Goal: Task Accomplishment & Management: Manage account settings

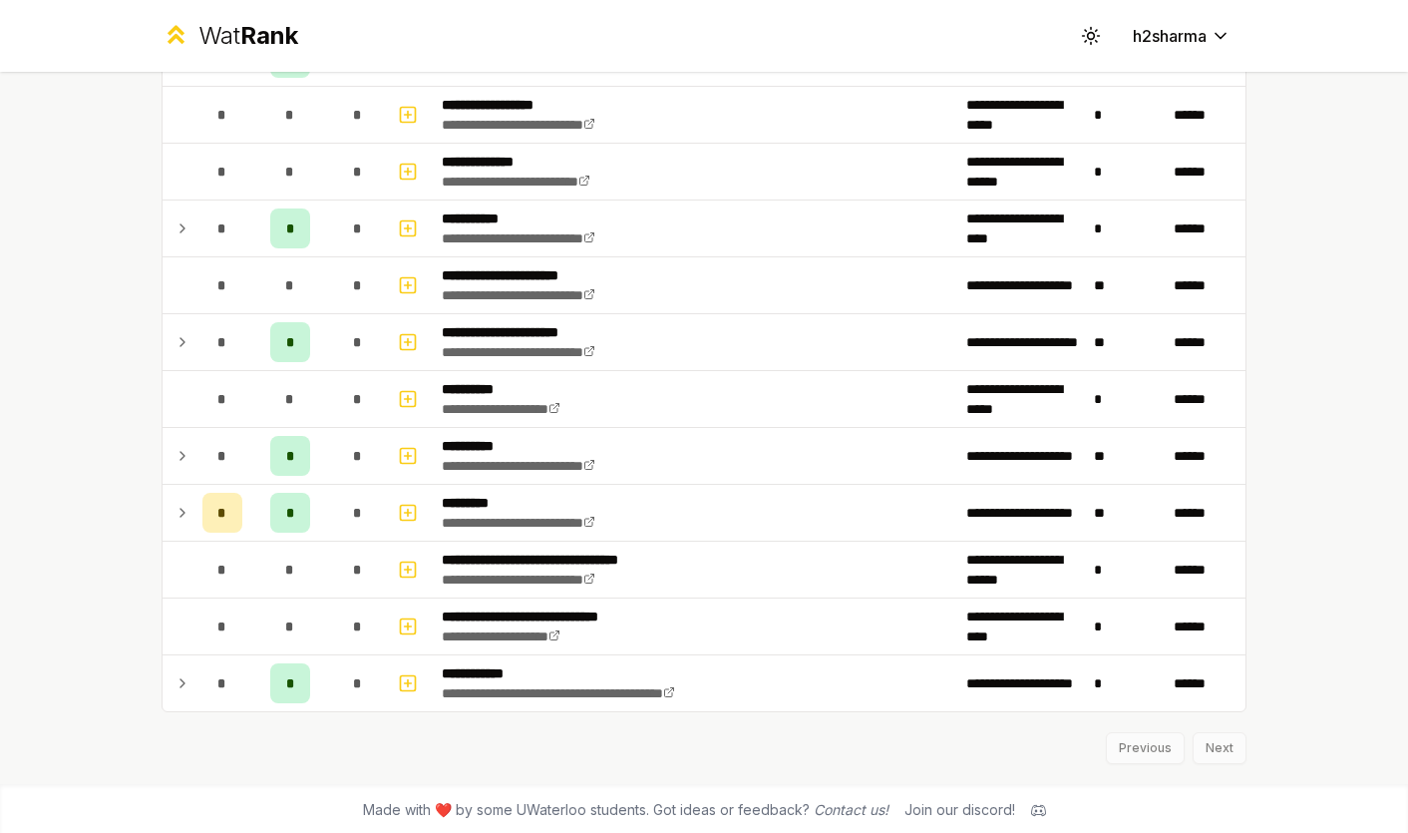
scroll to position [2435, 0]
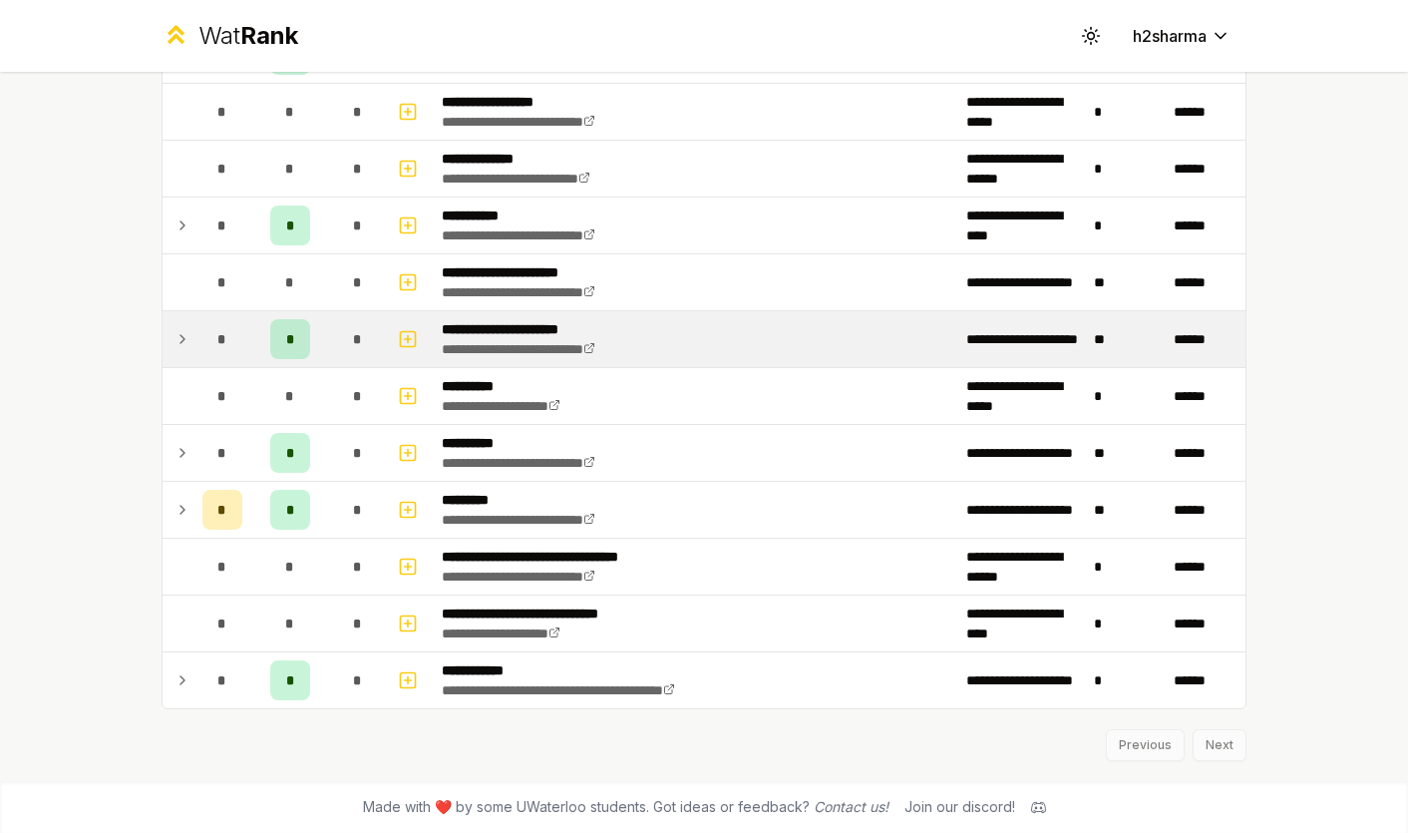
click at [188, 345] on icon at bounding box center [183, 339] width 16 height 24
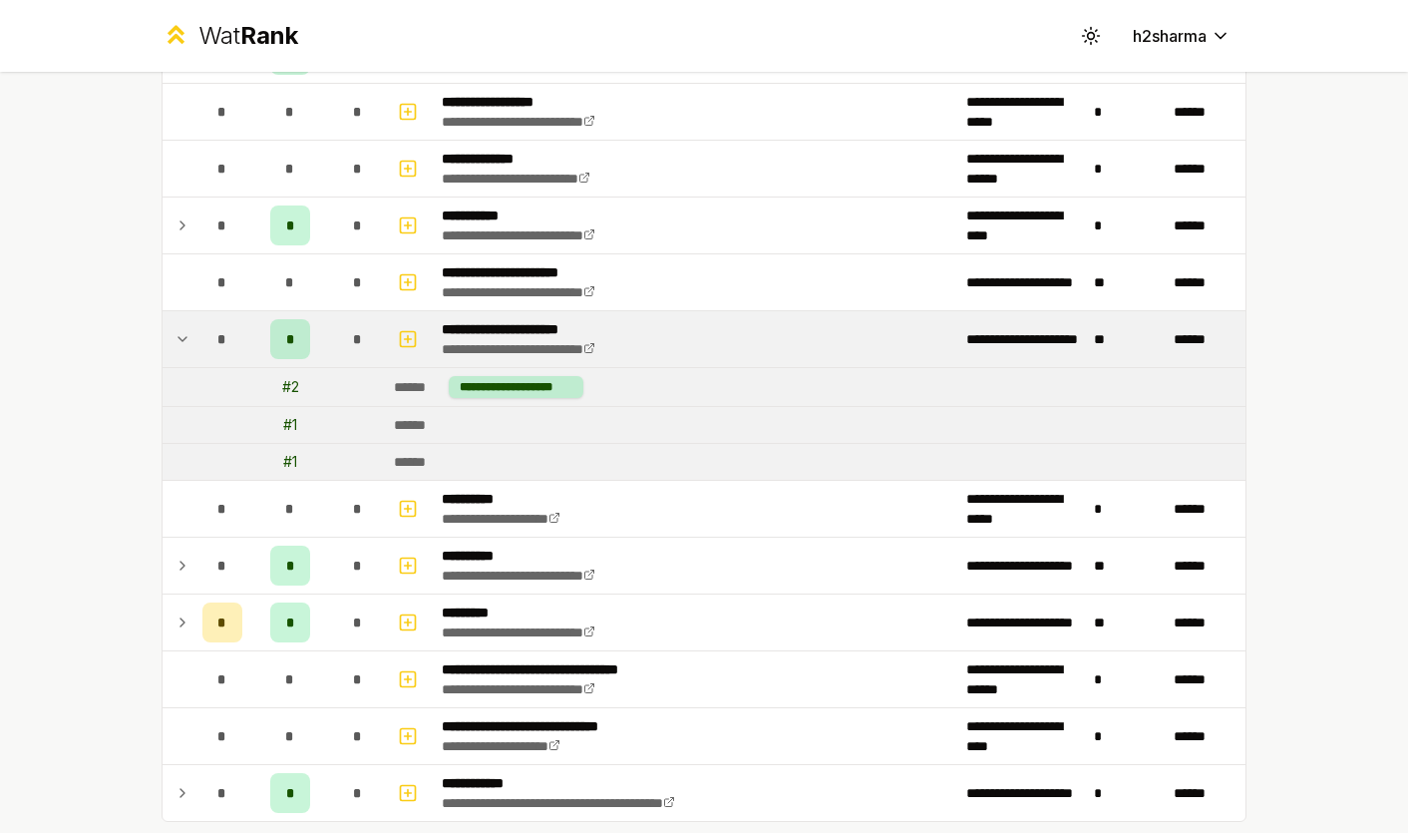
click at [185, 343] on icon at bounding box center [183, 339] width 16 height 24
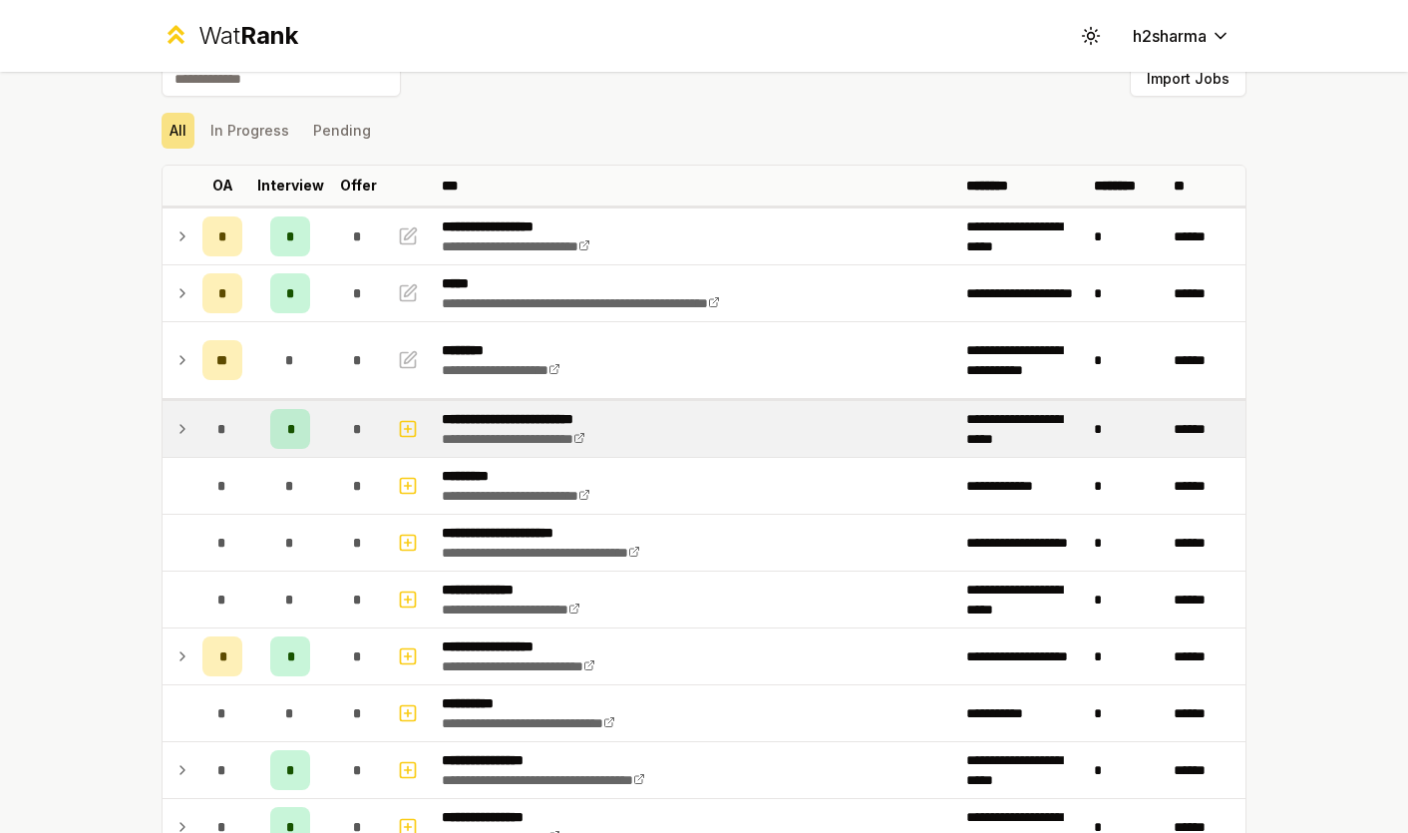
scroll to position [22, 0]
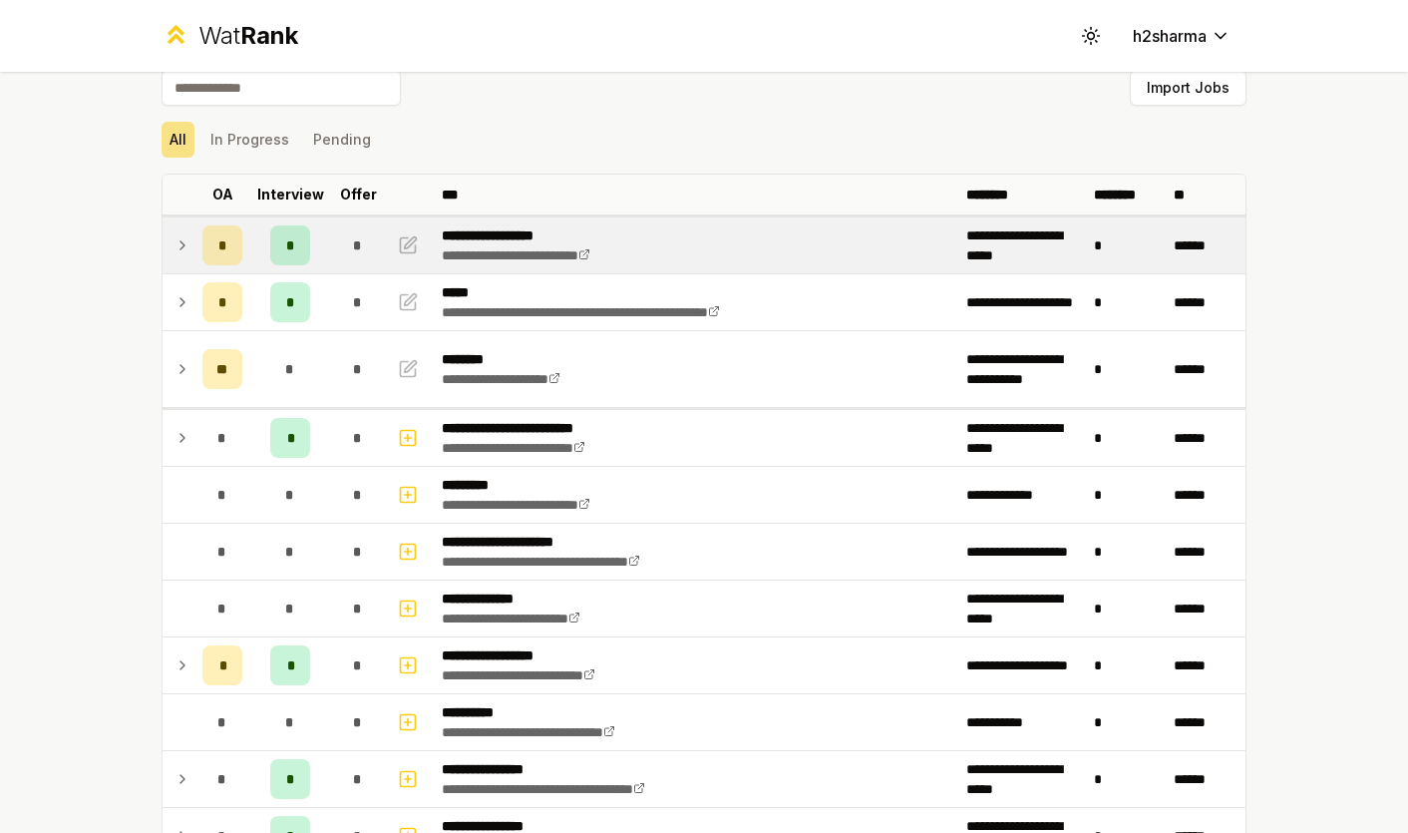
click at [190, 245] on icon at bounding box center [183, 245] width 16 height 24
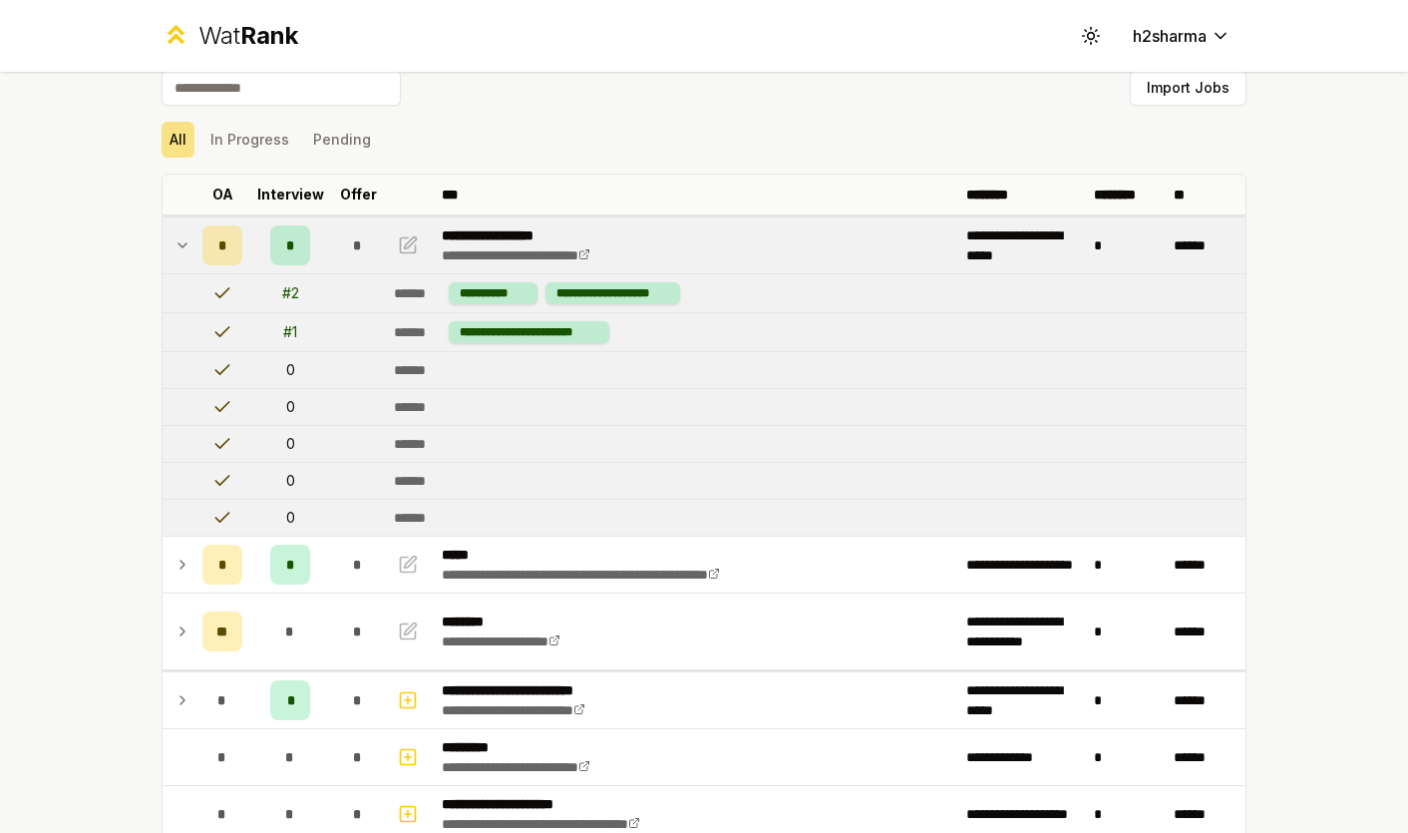
click at [183, 243] on icon at bounding box center [183, 245] width 16 height 24
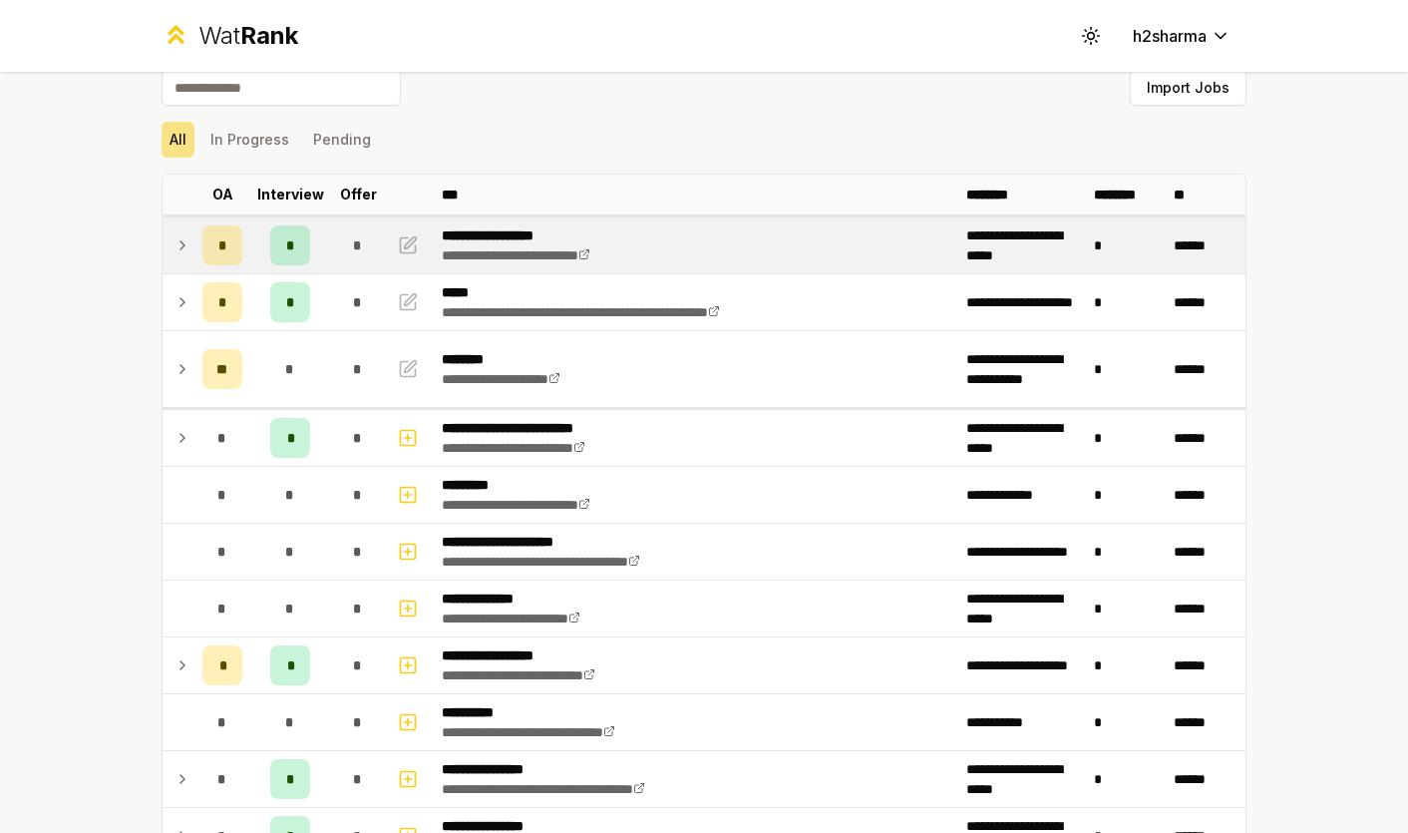
click at [1310, 438] on div "**********" at bounding box center [704, 416] width 1408 height 833
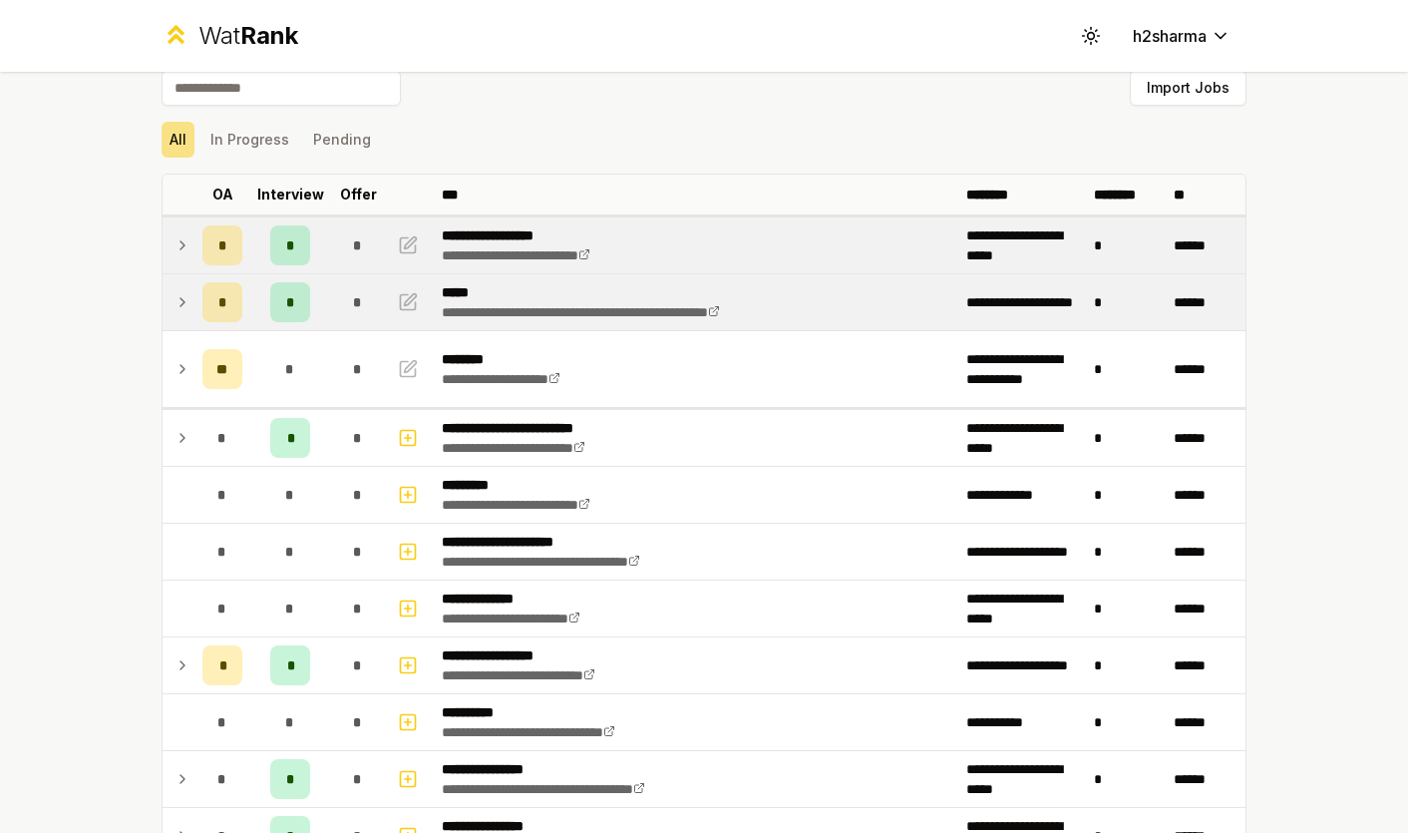
click at [182, 295] on icon at bounding box center [183, 302] width 16 height 24
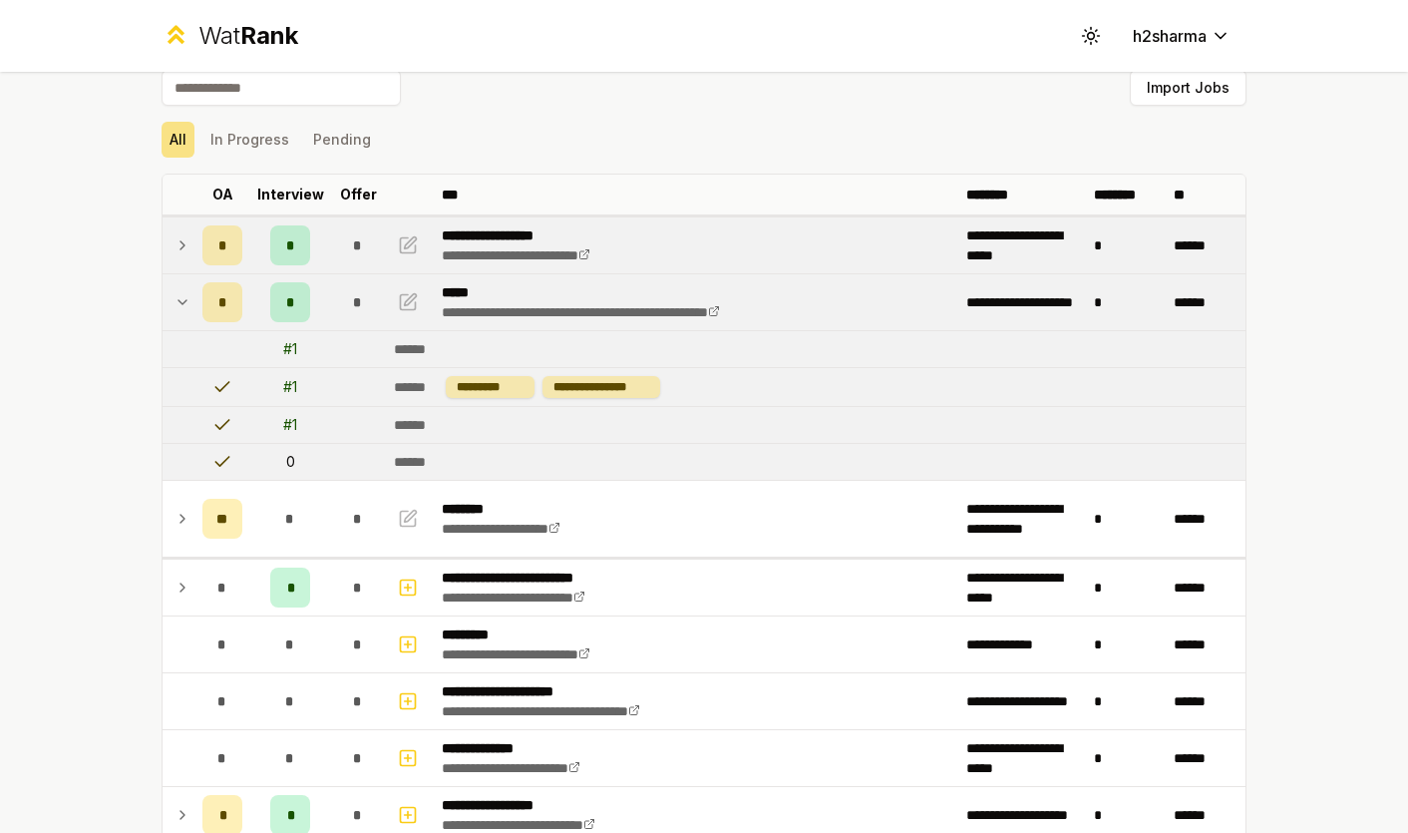
click at [185, 240] on icon at bounding box center [183, 245] width 16 height 24
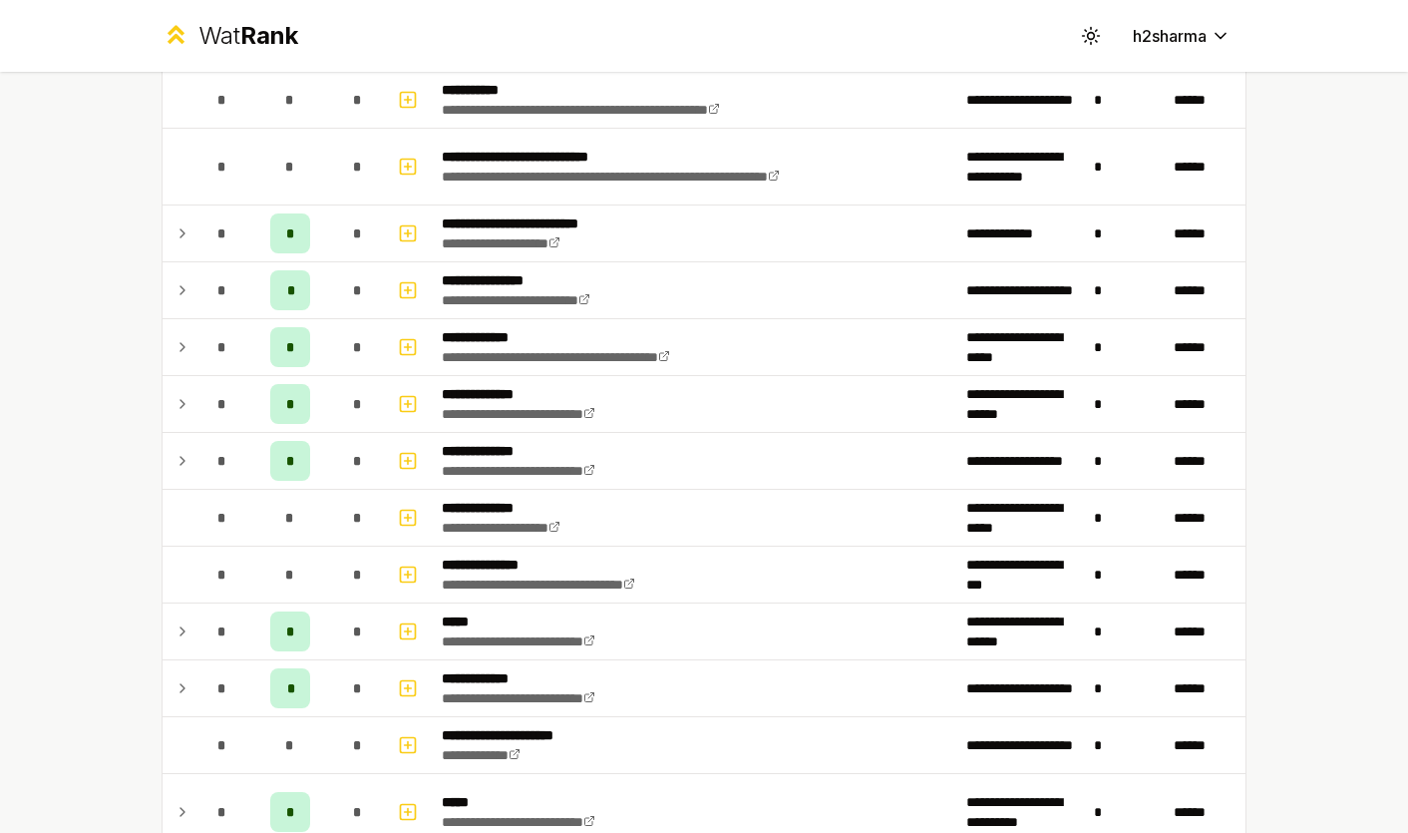
scroll to position [1570, 0]
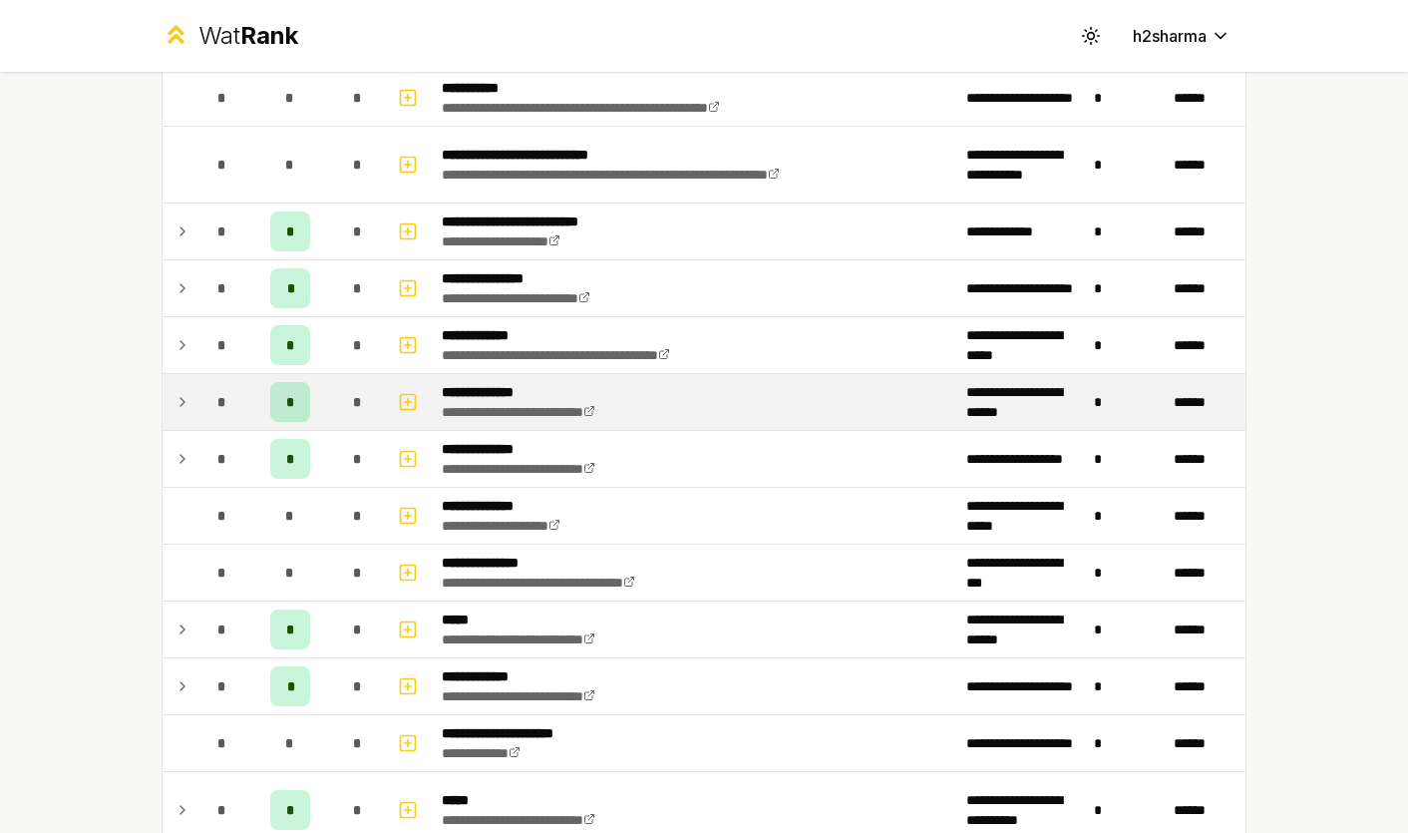
click at [181, 394] on icon at bounding box center [183, 402] width 16 height 24
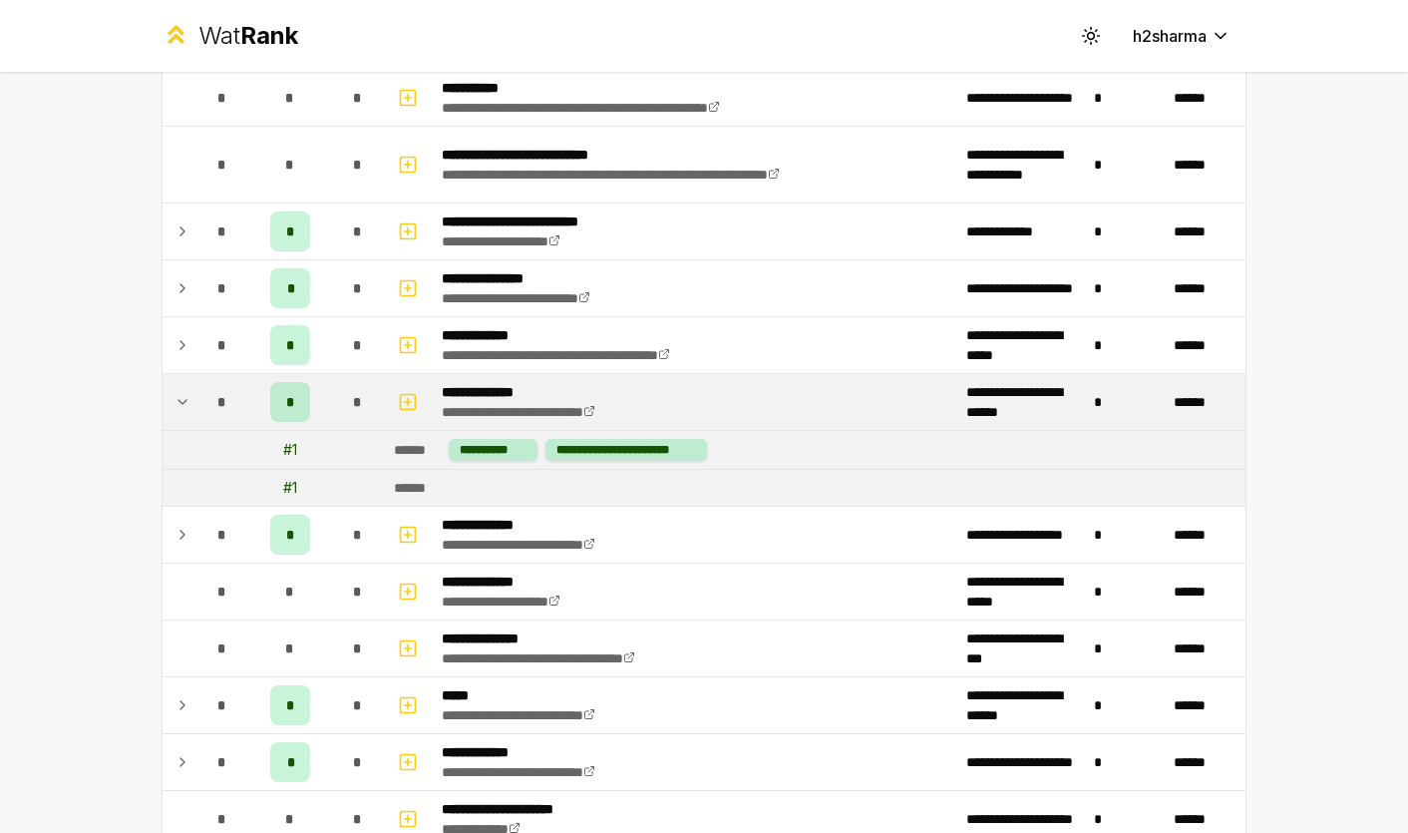
click at [190, 411] on icon at bounding box center [183, 402] width 16 height 24
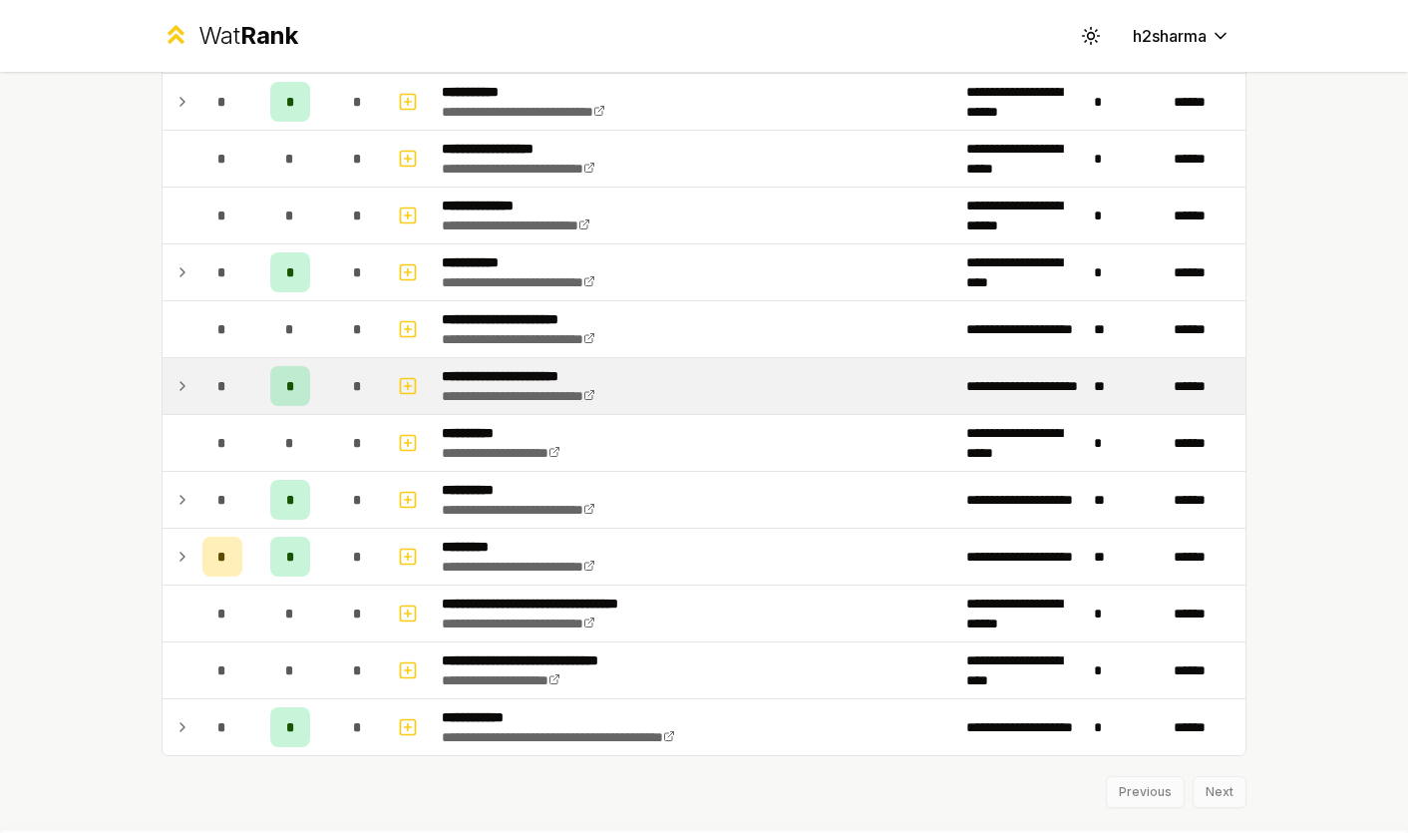
scroll to position [2847, 0]
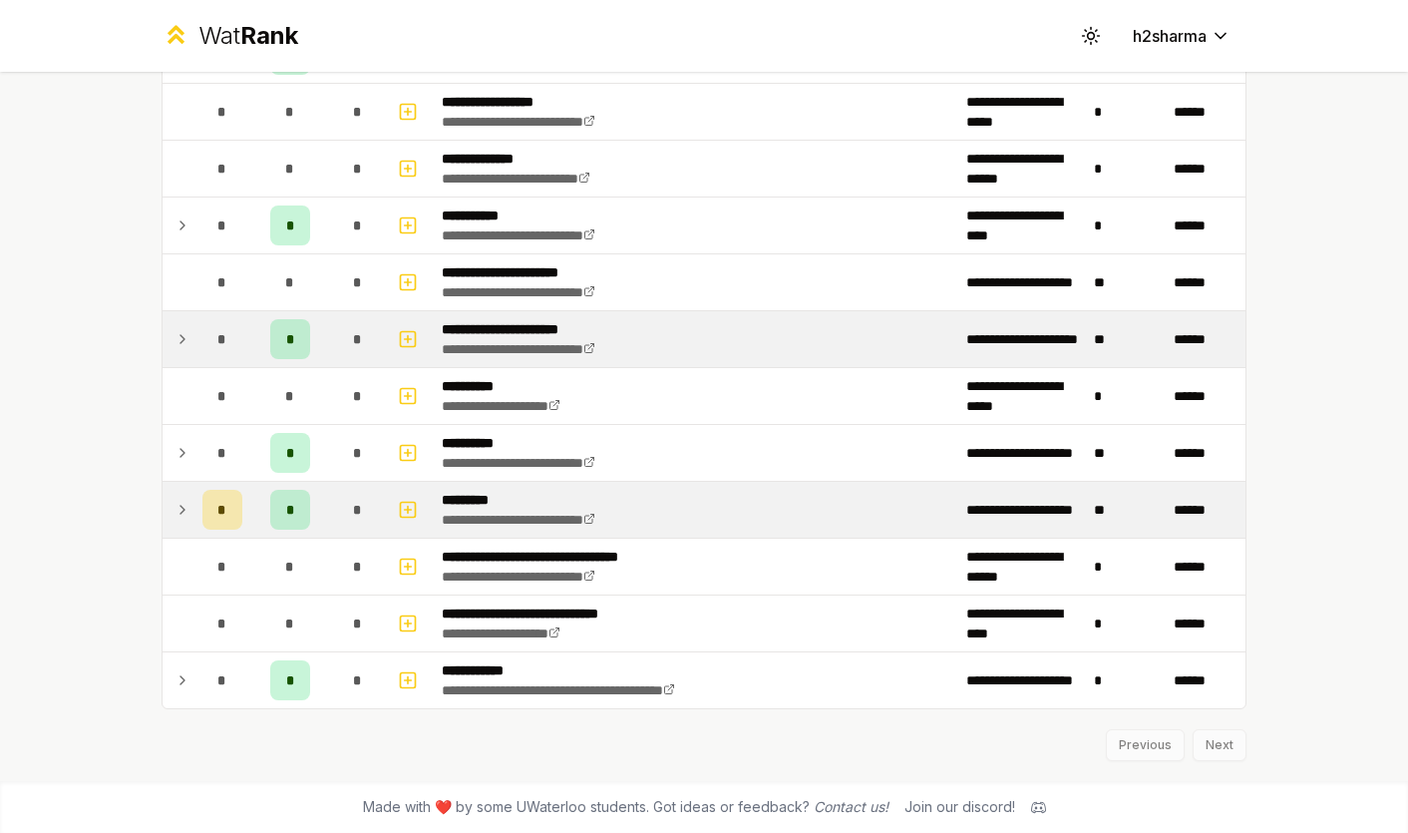
click at [179, 501] on icon at bounding box center [183, 510] width 16 height 24
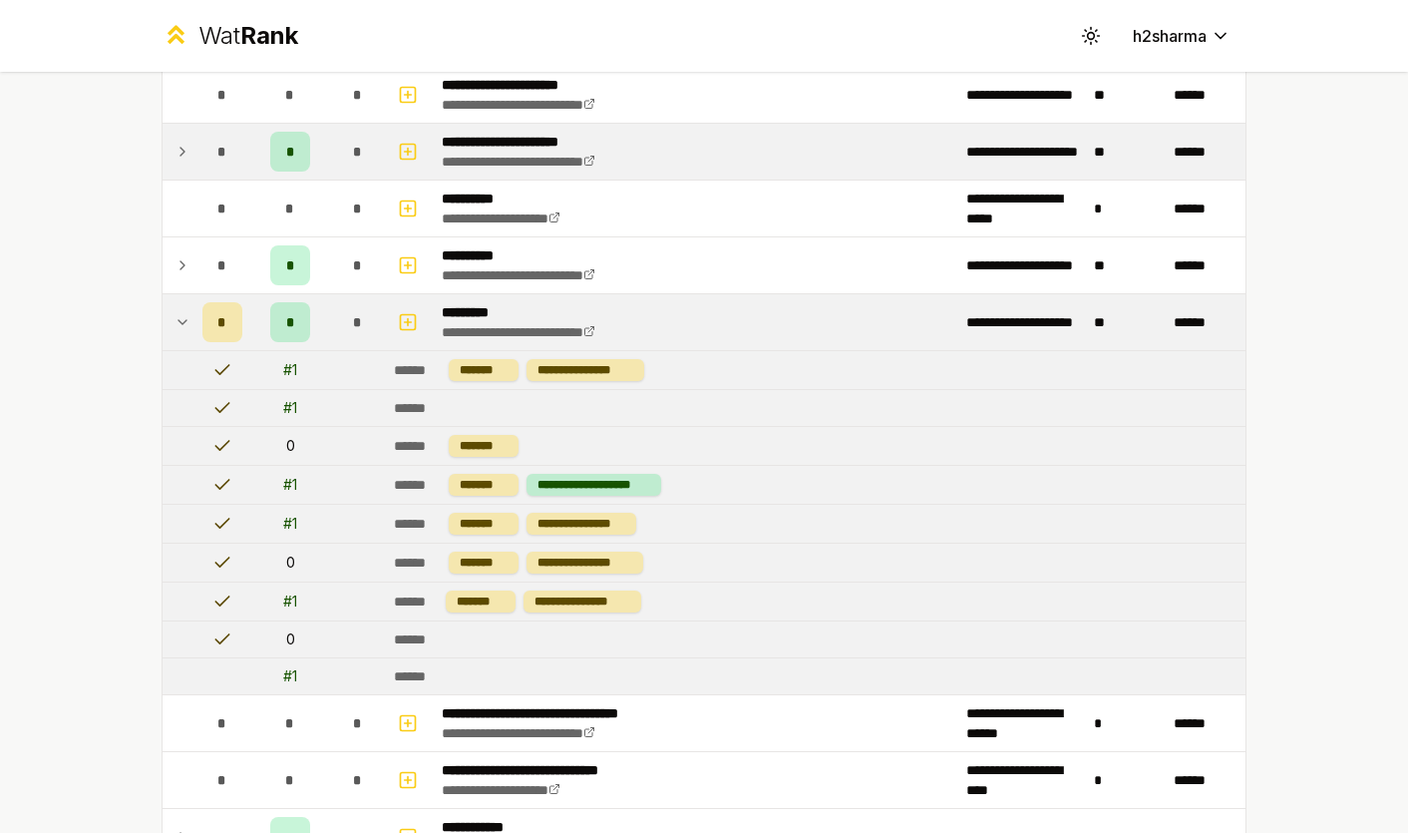
scroll to position [3063, 0]
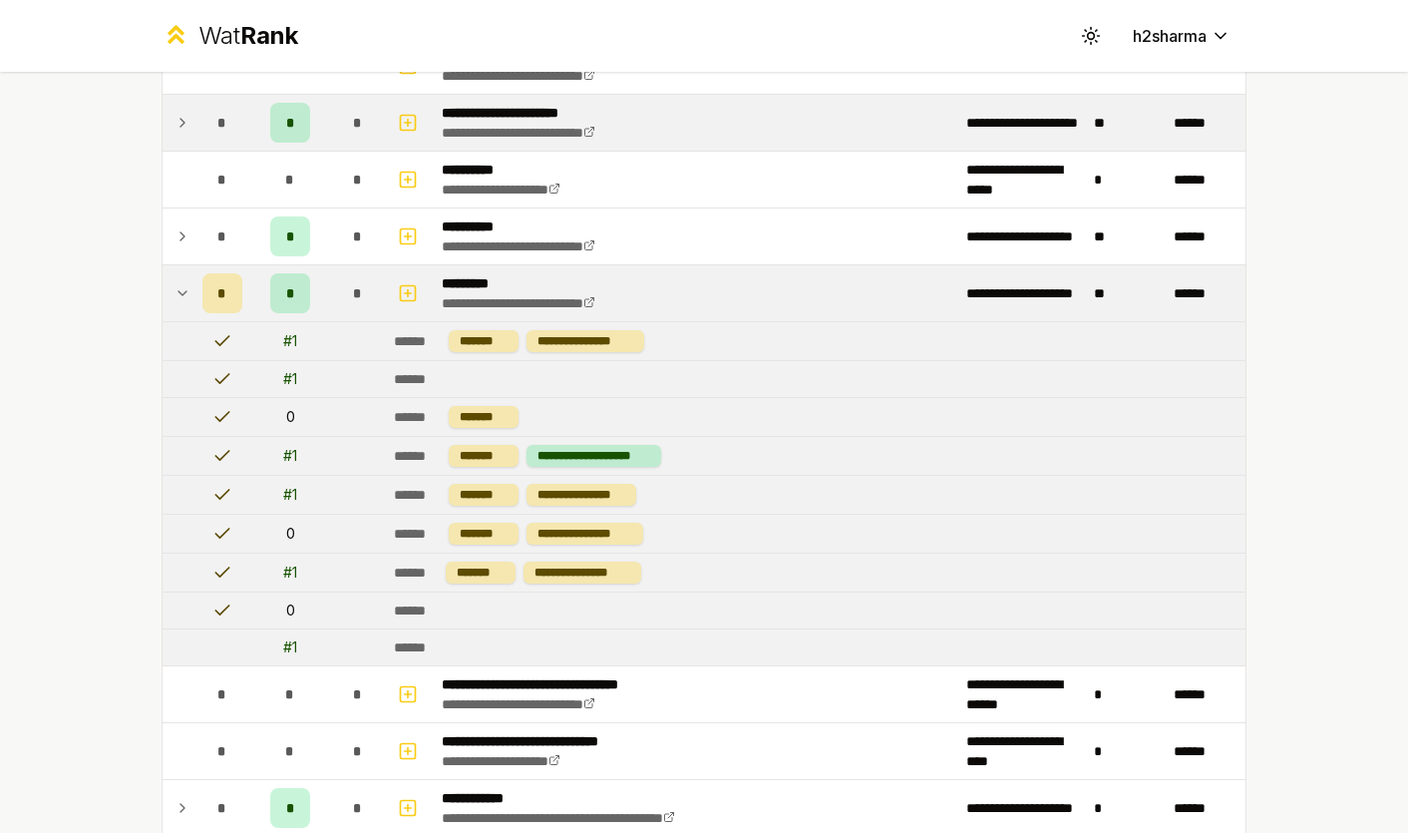
click at [179, 288] on icon at bounding box center [183, 293] width 16 height 24
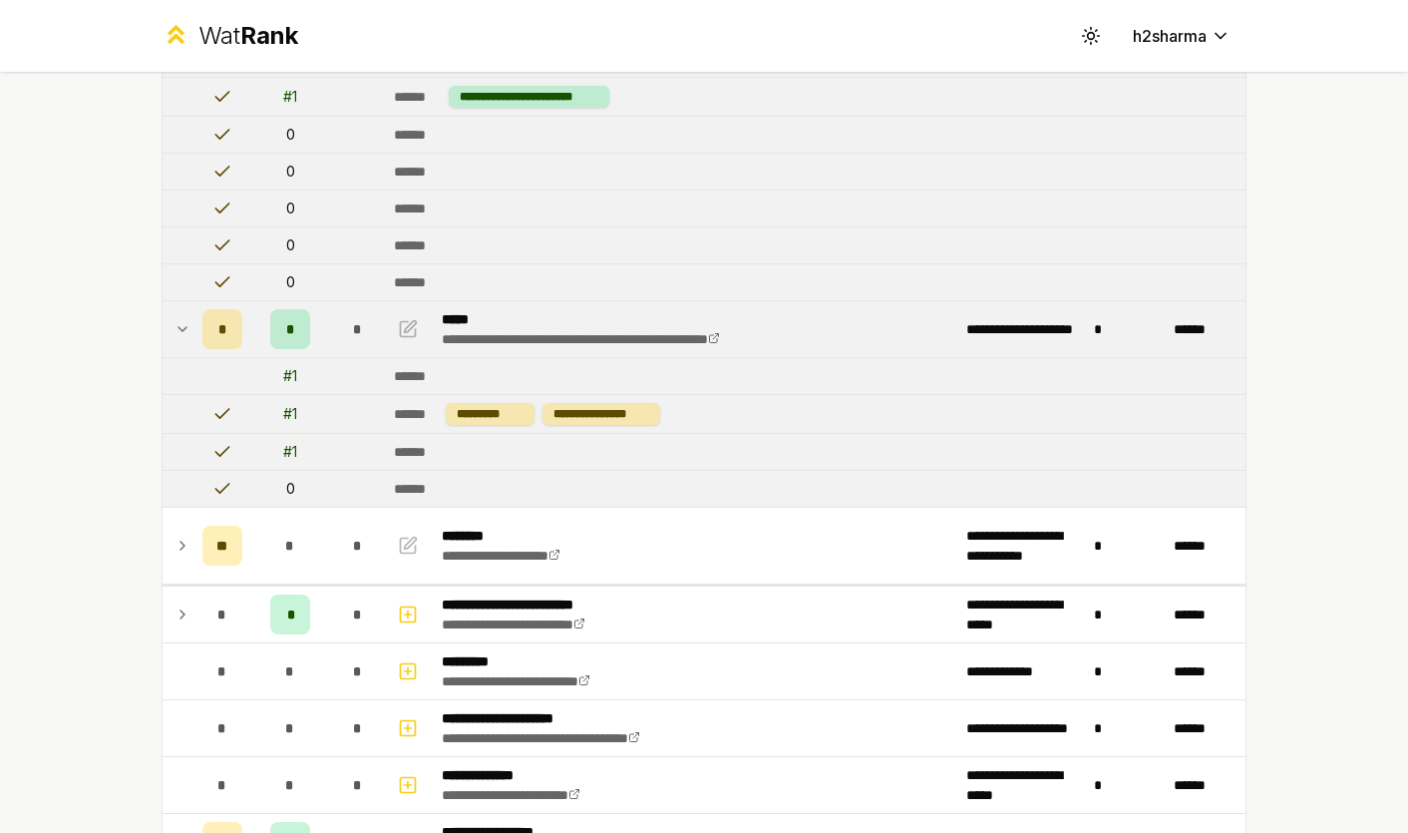
scroll to position [289, 0]
